Goal: Task Accomplishment & Management: Complete application form

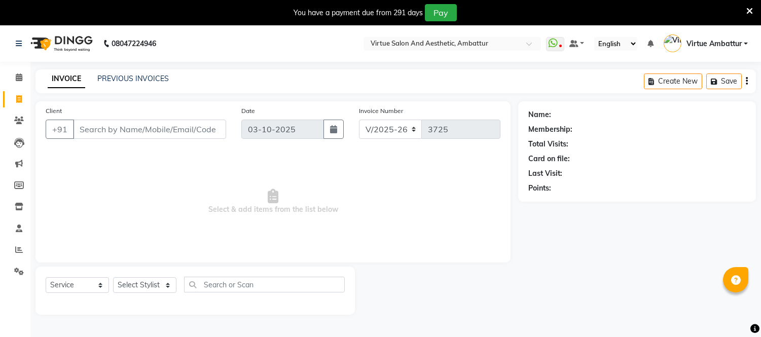
select select "5237"
select select "service"
type input "8754805548"
click at [189, 125] on span "Add Client" at bounding box center [200, 129] width 40 height 10
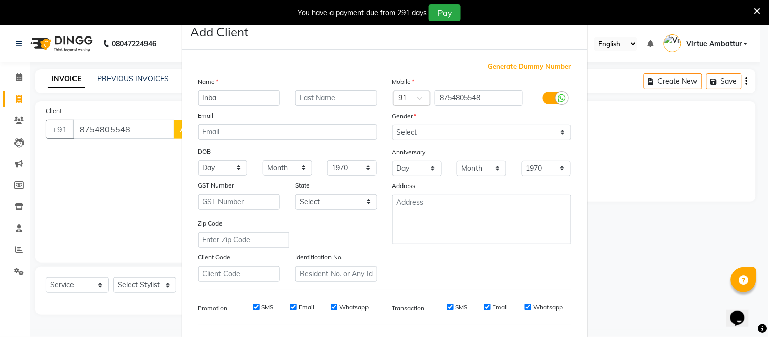
type input "Inba"
click at [515, 136] on select "Select [DEMOGRAPHIC_DATA] [DEMOGRAPHIC_DATA] Other Prefer Not To Say" at bounding box center [481, 133] width 179 height 16
select select "[DEMOGRAPHIC_DATA]"
click at [392, 125] on select "Select [DEMOGRAPHIC_DATA] [DEMOGRAPHIC_DATA] Other Prefer Not To Say" at bounding box center [481, 133] width 179 height 16
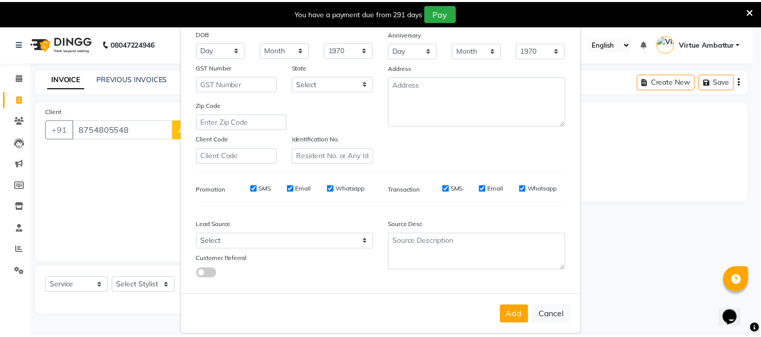
scroll to position [131, 0]
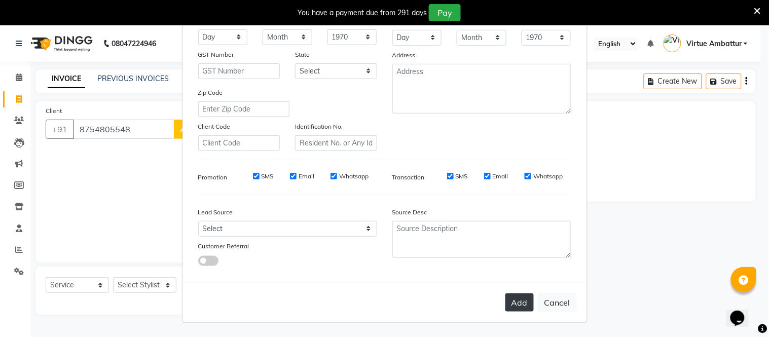
click at [518, 300] on button "Add" at bounding box center [519, 303] width 28 height 18
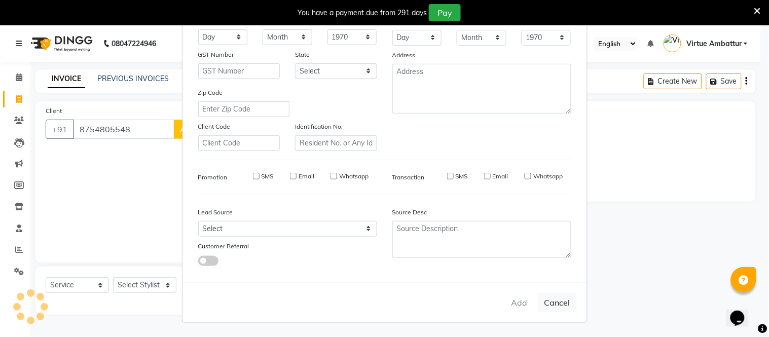
select select
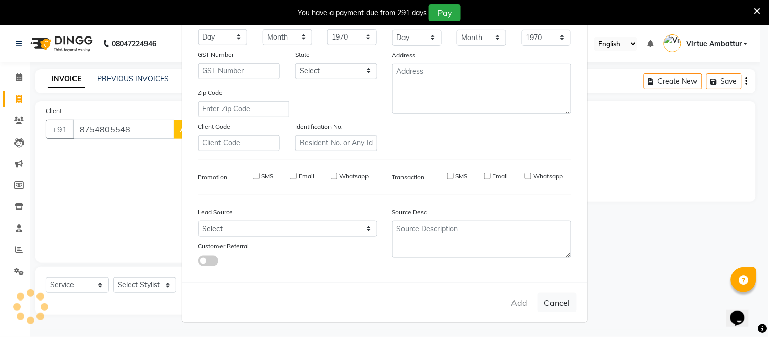
select select
checkbox input "false"
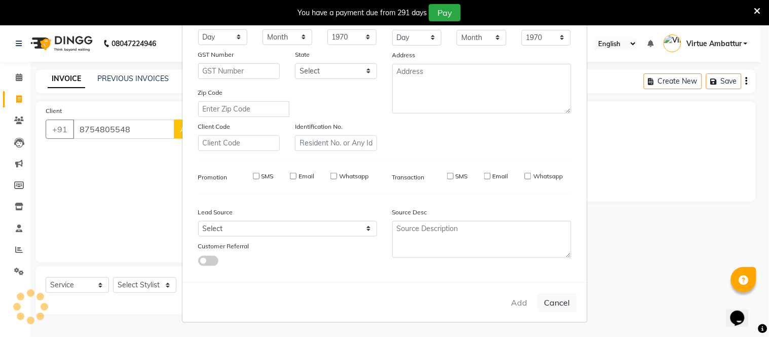
checkbox input "false"
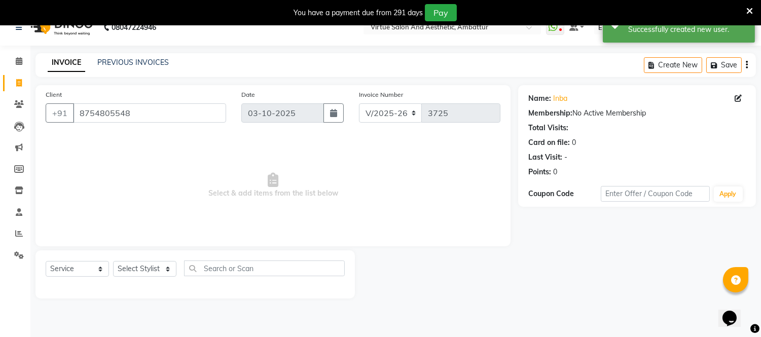
scroll to position [25, 0]
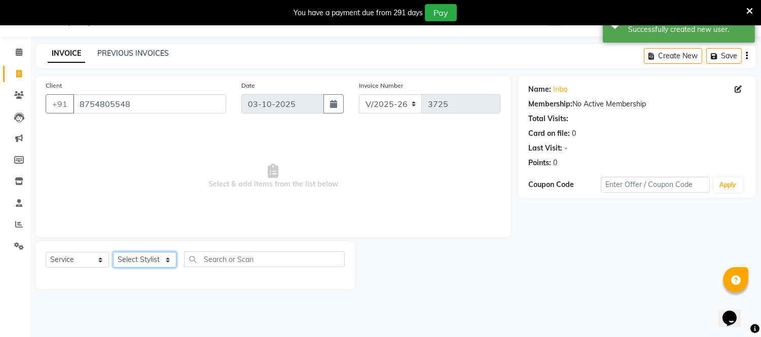
click at [164, 256] on select "Select Stylist [PERSON_NAME] [PERSON_NAME] [PERSON_NAME] [PERSON_NAME] [PERSON_…" at bounding box center [144, 260] width 63 height 16
select select "83849"
click at [113, 252] on select "Select Stylist [PERSON_NAME] [PERSON_NAME] [PERSON_NAME] [PERSON_NAME] [PERSON_…" at bounding box center [144, 260] width 63 height 16
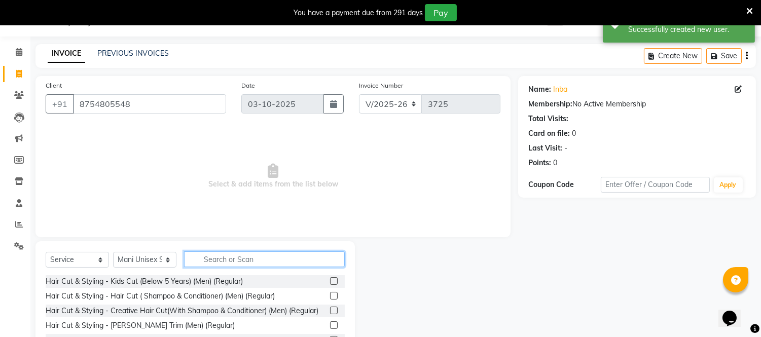
click at [209, 257] on input "text" at bounding box center [264, 259] width 161 height 16
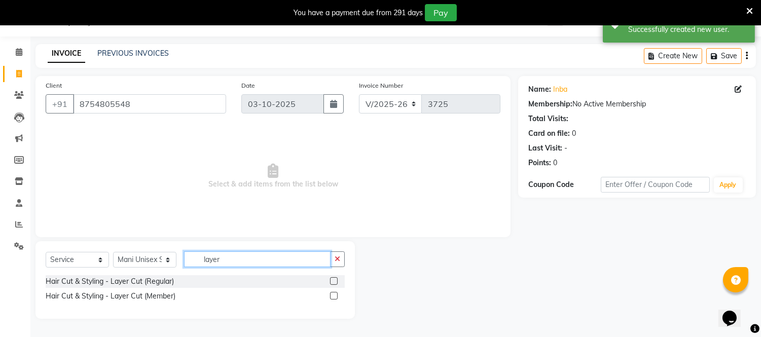
type input "layer"
click at [335, 278] on label at bounding box center [334, 281] width 8 height 8
click at [335, 278] on input "checkbox" at bounding box center [333, 281] width 7 height 7
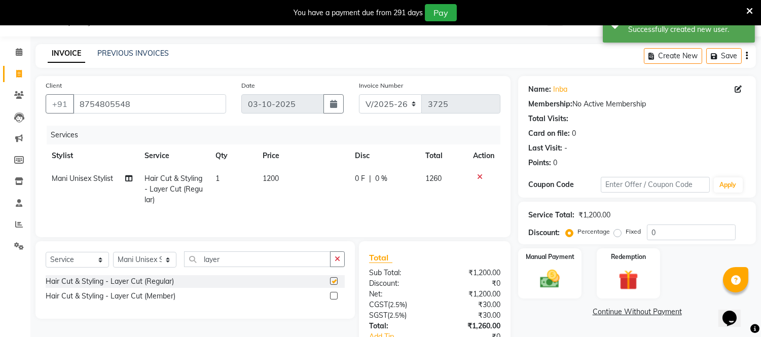
checkbox input "false"
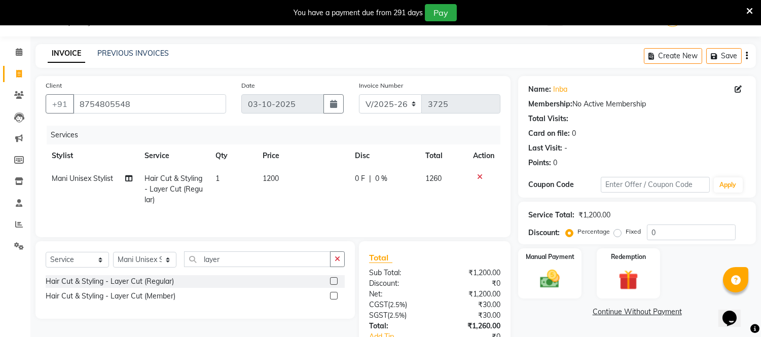
click at [269, 176] on span "1200" at bounding box center [271, 178] width 16 height 9
select select "83849"
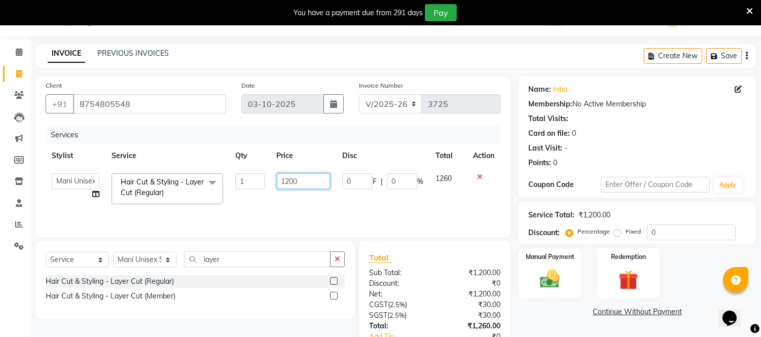
drag, startPoint x: 287, startPoint y: 180, endPoint x: 309, endPoint y: 211, distance: 38.5
click at [296, 191] on td "1200" at bounding box center [303, 188] width 65 height 43
type input "1500"
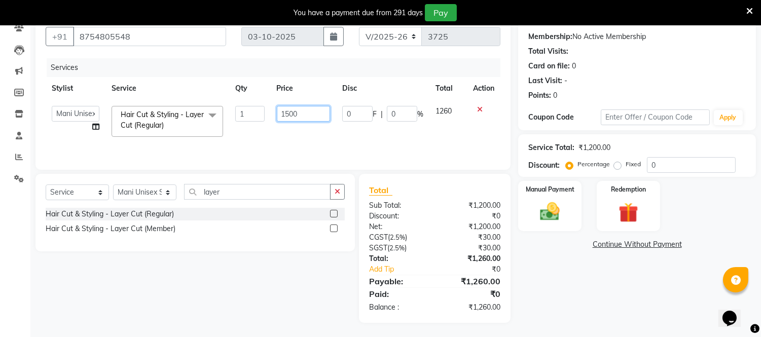
scroll to position [93, 0]
click at [564, 293] on div "Name: Inba Membership: No Active Membership Total Visits: Card on file: 0 Last …" at bounding box center [640, 165] width 245 height 314
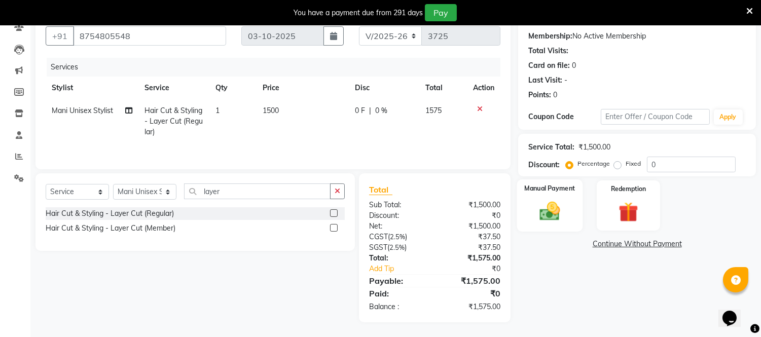
click at [531, 209] on div "Manual Payment" at bounding box center [550, 205] width 66 height 52
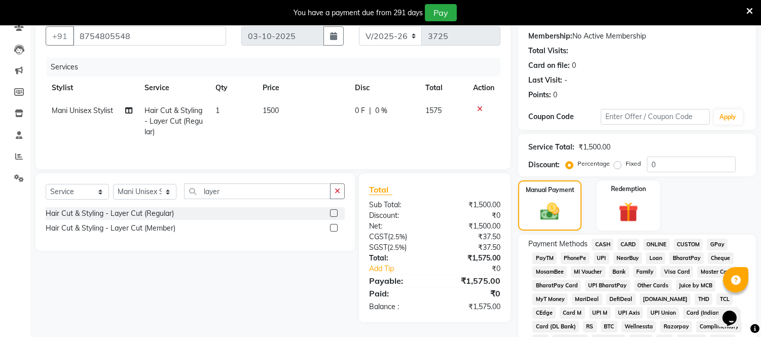
click at [657, 240] on span "ONLINE" at bounding box center [656, 245] width 26 height 12
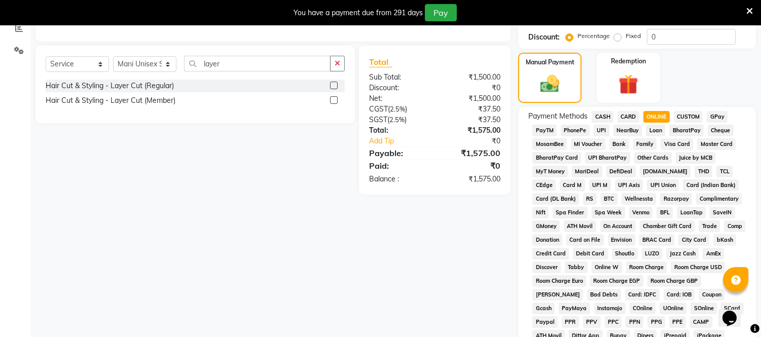
scroll to position [364, 0]
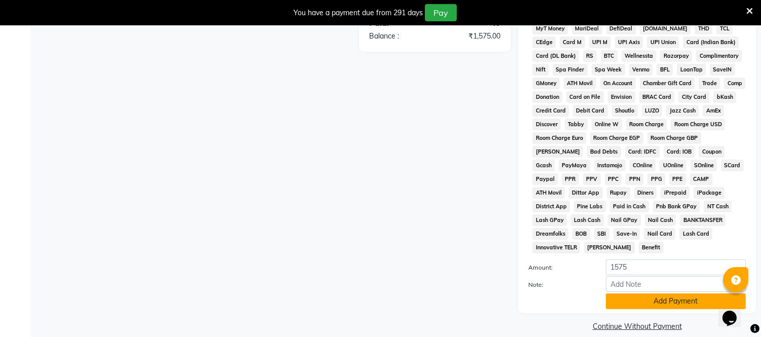
click at [625, 294] on button "Add Payment" at bounding box center [676, 302] width 140 height 16
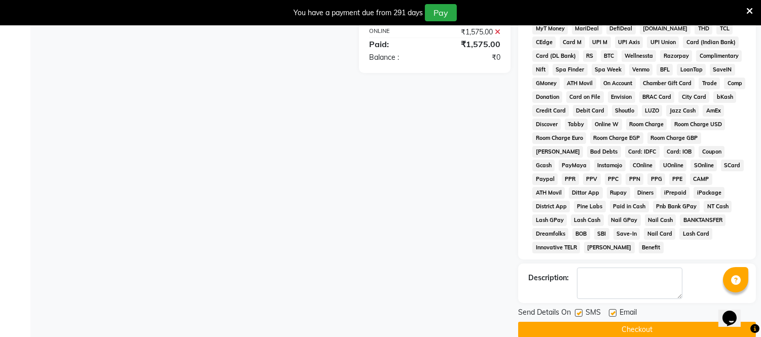
click at [634, 322] on button "Checkout" at bounding box center [637, 330] width 238 height 16
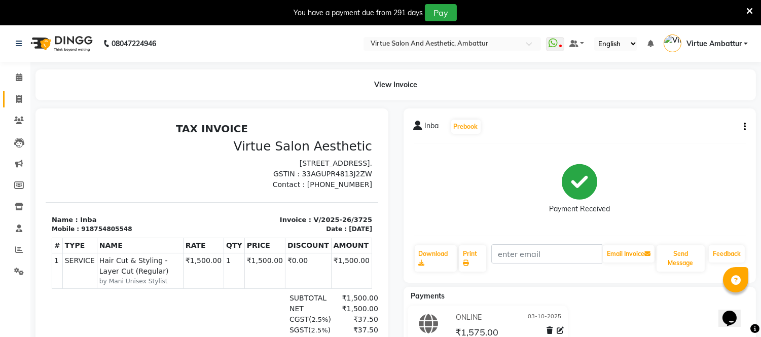
click at [19, 92] on link "Invoice" at bounding box center [15, 99] width 24 height 17
select select "service"
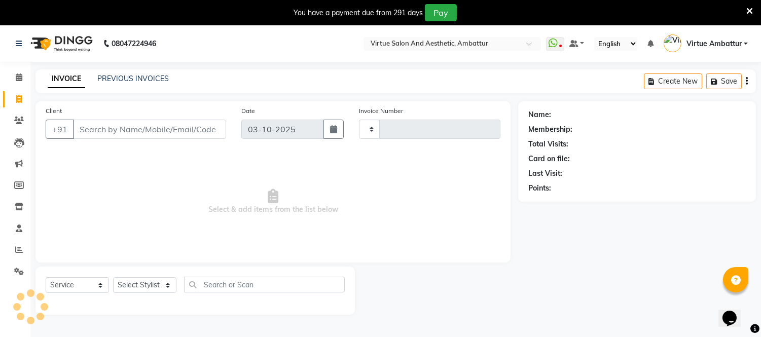
scroll to position [25, 0]
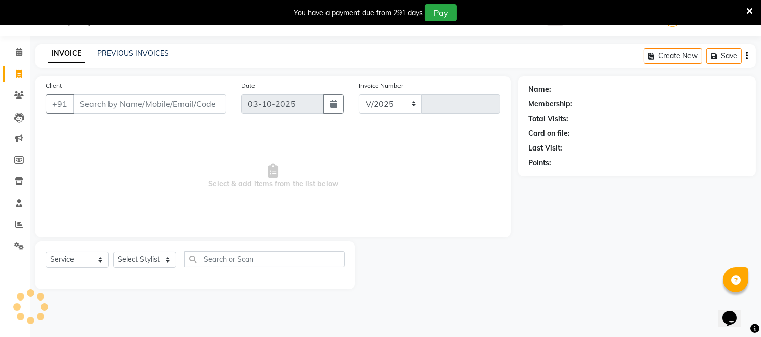
select select "5237"
type input "3726"
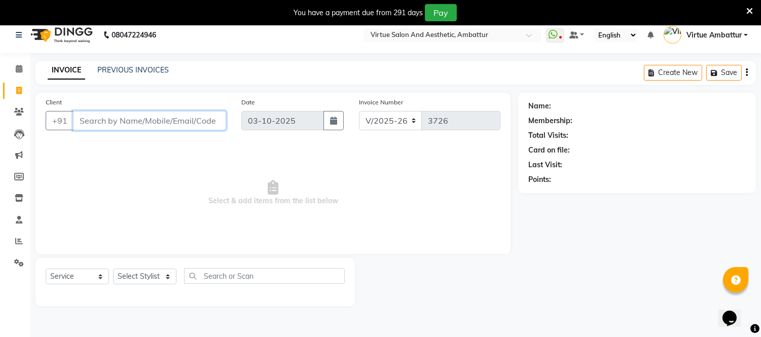
scroll to position [0, 0]
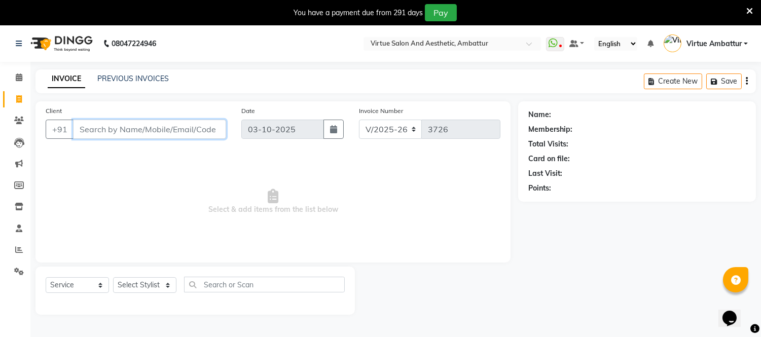
paste input "8015774571"
type input "8"
paste input "8939531333"
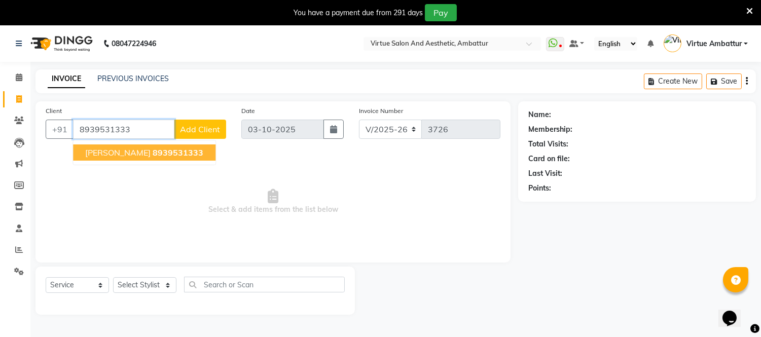
click at [153, 149] on span "8939531333" at bounding box center [178, 153] width 51 height 10
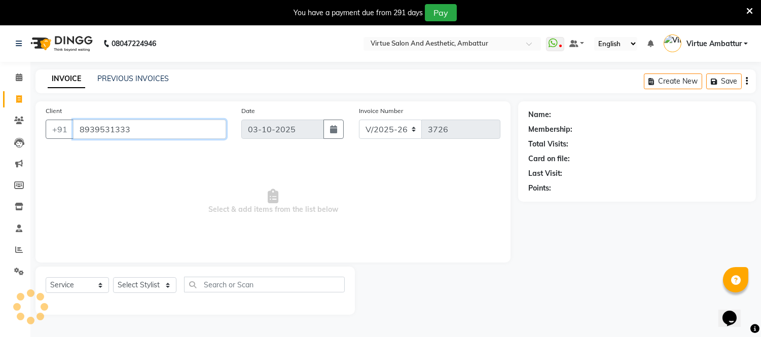
type input "8939531333"
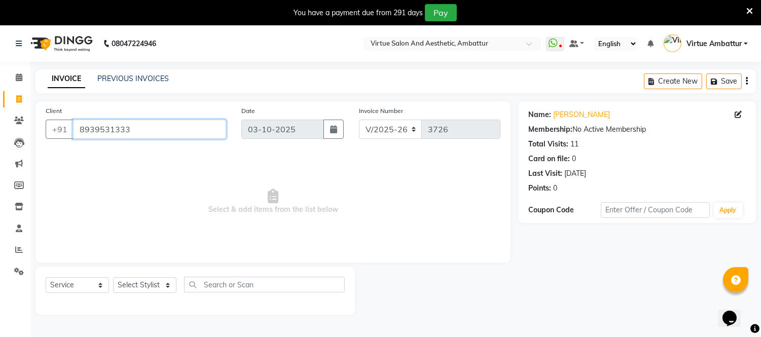
drag, startPoint x: 140, startPoint y: 130, endPoint x: 76, endPoint y: 127, distance: 63.9
click at [76, 127] on input "8939531333" at bounding box center [149, 129] width 153 height 19
